Goal: Transaction & Acquisition: Purchase product/service

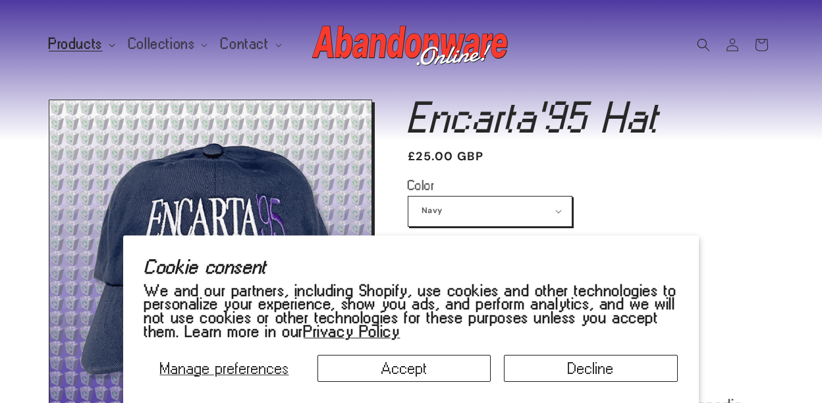
click at [90, 42] on span "Products" at bounding box center [76, 44] width 54 height 12
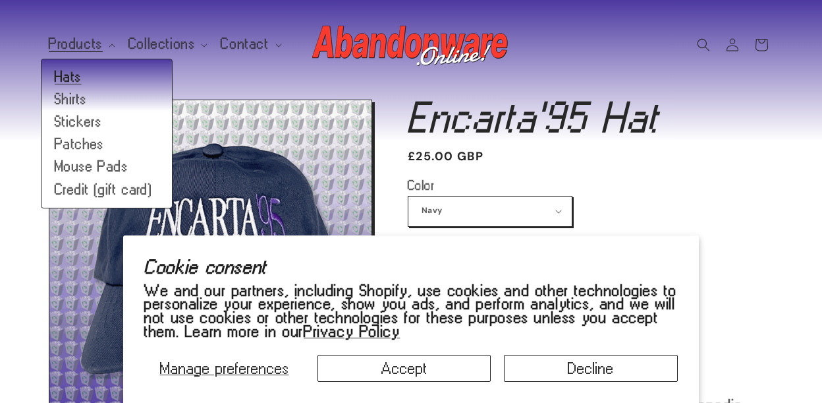
click at [78, 74] on link "Hats" at bounding box center [107, 77] width 130 height 22
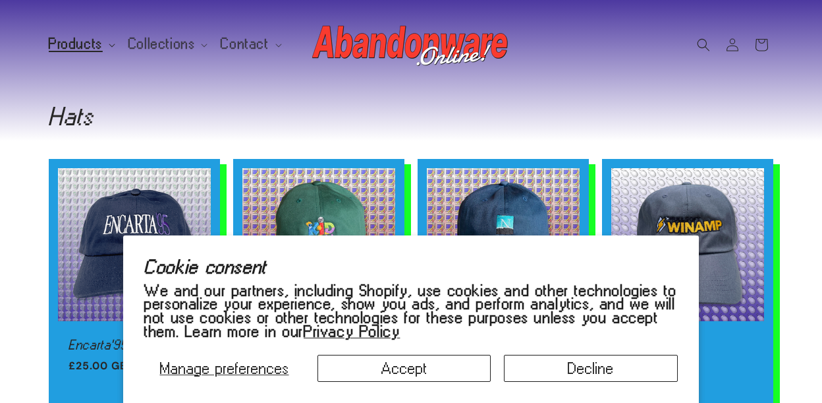
click at [85, 42] on span "Products" at bounding box center [76, 44] width 54 height 12
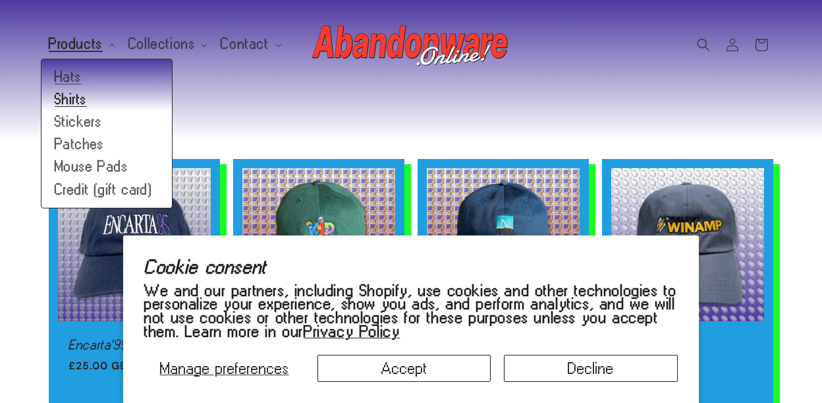
click at [78, 92] on link "Shirts" at bounding box center [107, 99] width 130 height 22
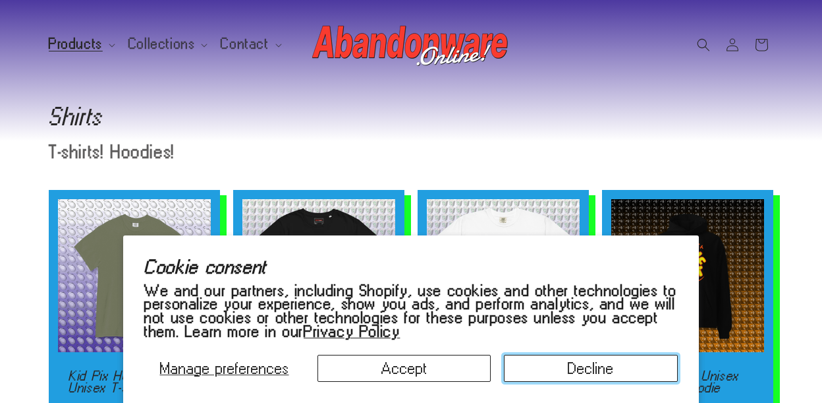
click at [548, 367] on button "Decline" at bounding box center [590, 367] width 173 height 27
